Goal: Complete application form: Complete application form

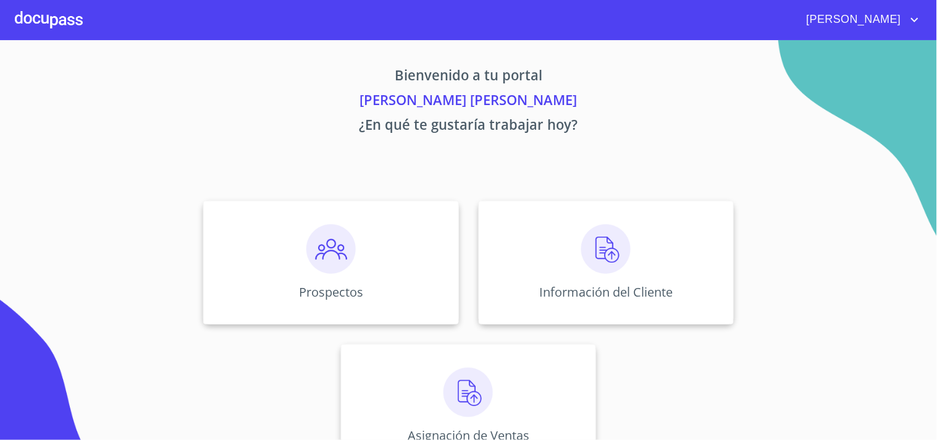
click at [600, 239] on div "Información del Cliente" at bounding box center [606, 262] width 255 height 123
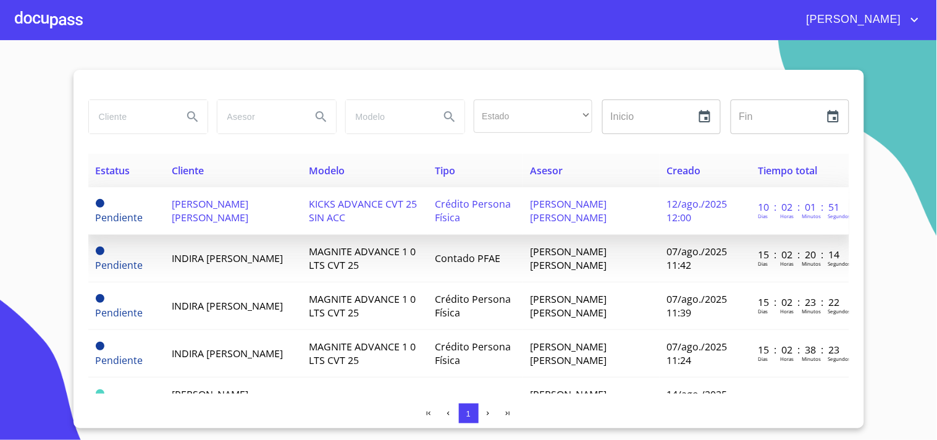
click at [379, 216] on td "KICKS ADVANCE CVT 25 SIN ACC" at bounding box center [364, 211] width 126 height 48
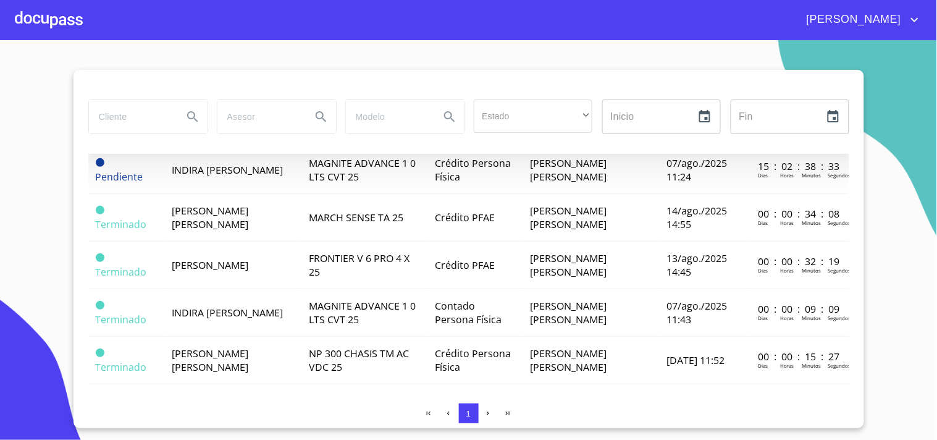
scroll to position [195, 0]
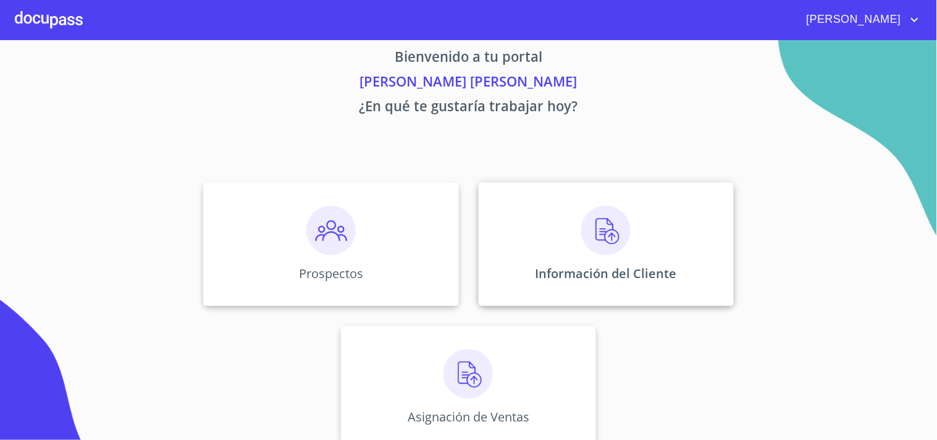
scroll to position [37, 0]
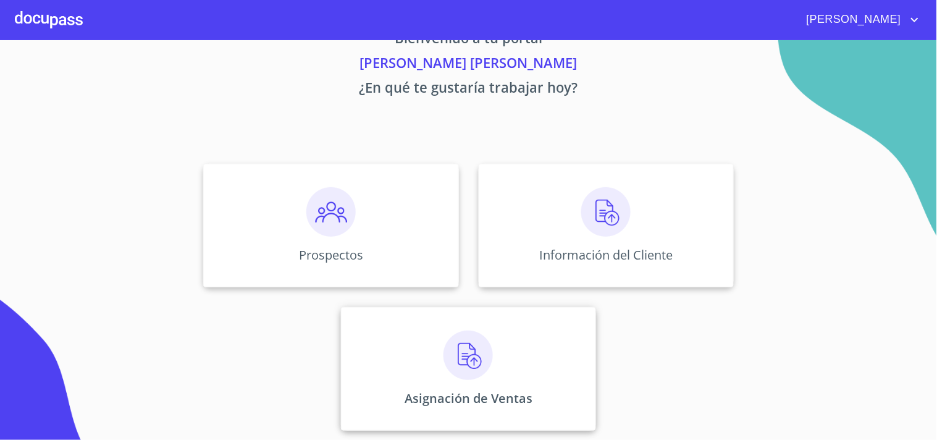
click at [483, 350] on img at bounding box center [467, 354] width 49 height 49
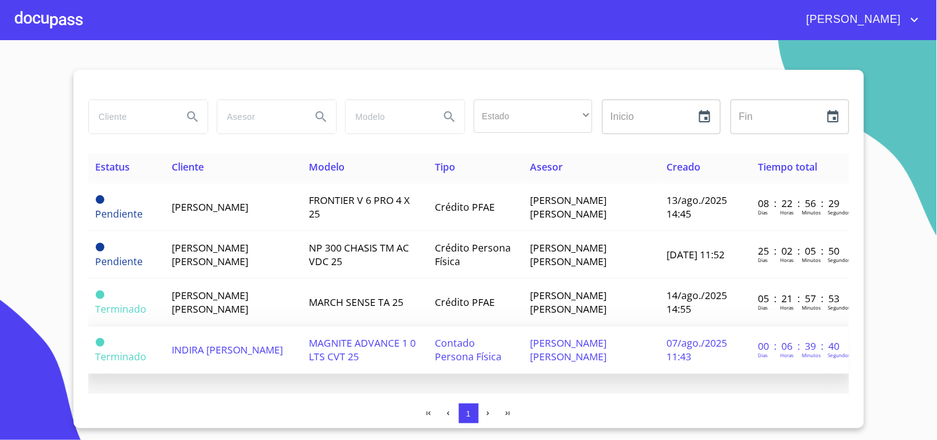
scroll to position [9, 0]
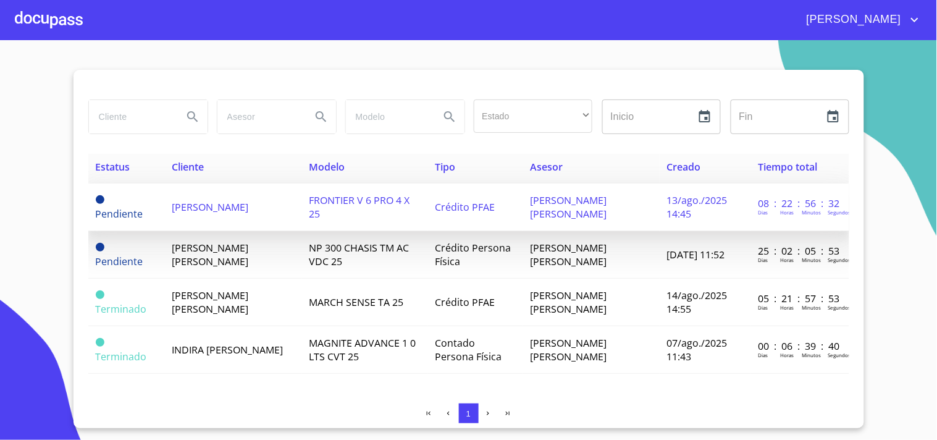
click at [235, 200] on span "[PERSON_NAME]" at bounding box center [210, 207] width 77 height 14
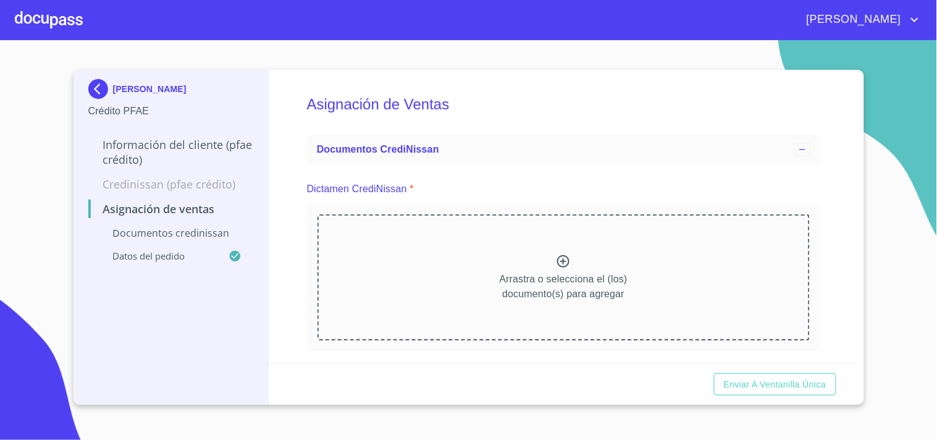
click at [204, 235] on p "Documentos CrediNissan" at bounding box center [171, 233] width 166 height 14
click at [558, 276] on p "Arrastra o selecciona el (los) documento(s) para agregar" at bounding box center [564, 287] width 128 height 30
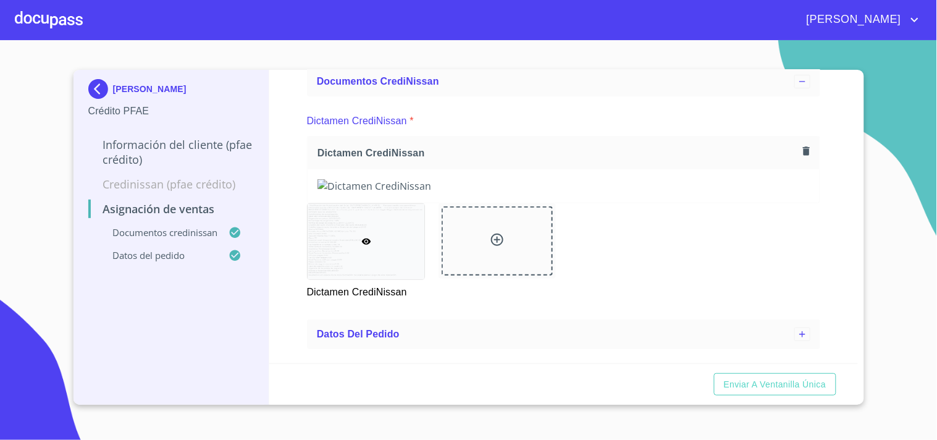
scroll to position [554, 0]
click at [343, 335] on div "Datos del pedido" at bounding box center [563, 334] width 513 height 30
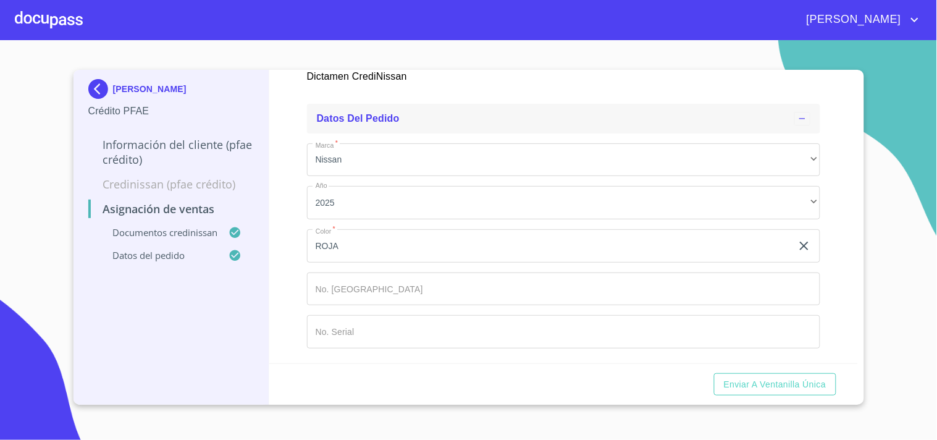
scroll to position [779, 0]
click at [417, 262] on input "Marca   *" at bounding box center [549, 245] width 485 height 33
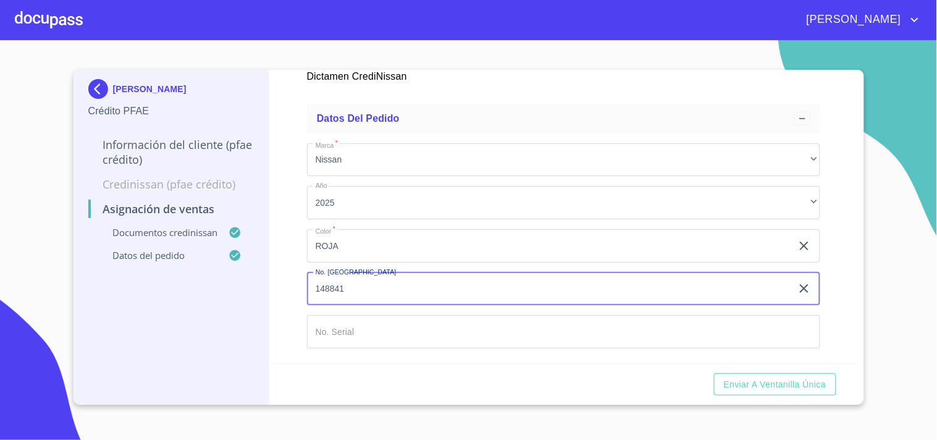
type input "148841"
click at [372, 262] on input "Marca   *" at bounding box center [549, 245] width 485 height 33
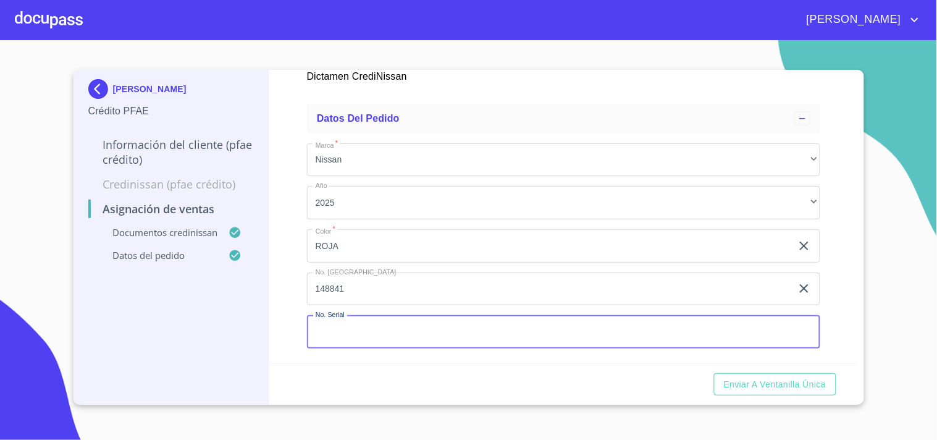
click at [372, 341] on input "Marca   *" at bounding box center [563, 331] width 513 height 33
type input "1"
type input "1N6ED1EK8SN616347"
click at [295, 292] on div "Asignación de Ventas Documentos CrediNissan Dictamen CrediNissan * Dictamen Cre…" at bounding box center [563, 216] width 588 height 293
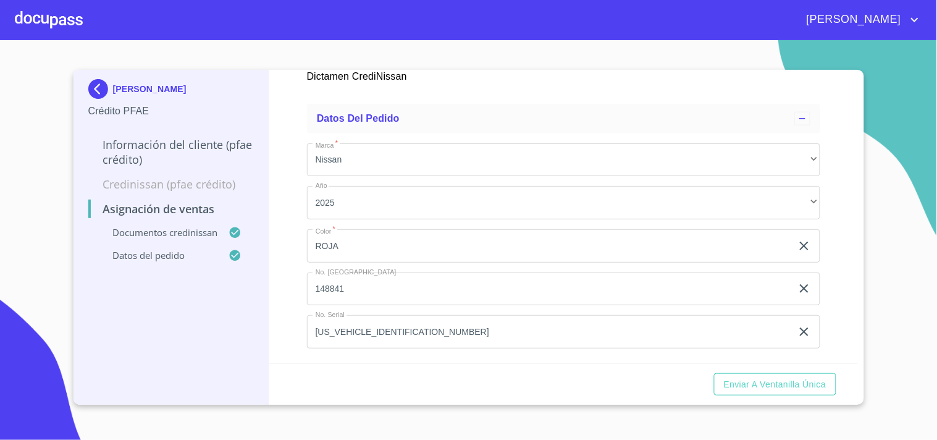
click at [327, 262] on input "1N6ED1EK8SN616347" at bounding box center [549, 245] width 485 height 33
click at [779, 380] on span "Enviar a Ventanilla única" at bounding box center [775, 384] width 102 height 15
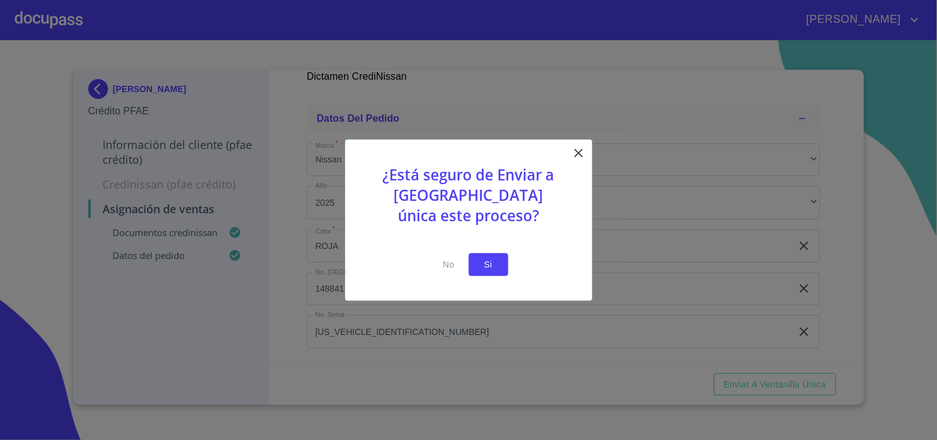
click at [490, 264] on span "Si" at bounding box center [489, 264] width 20 height 15
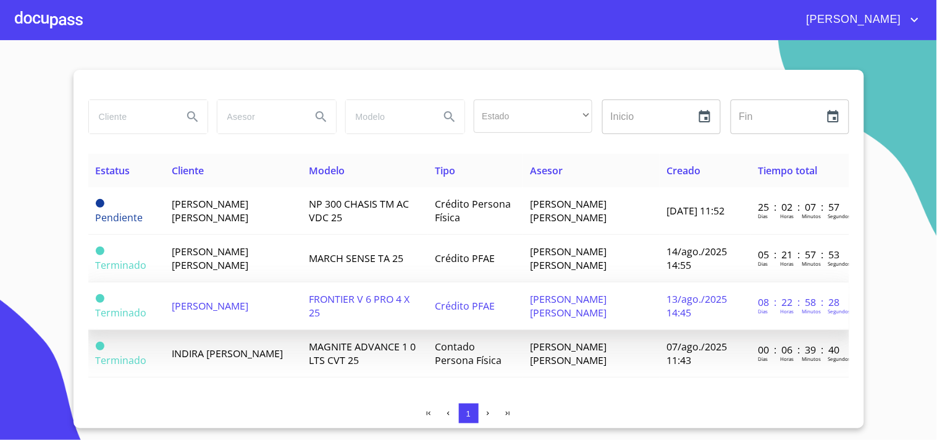
scroll to position [9, 0]
